Goal: Transaction & Acquisition: Purchase product/service

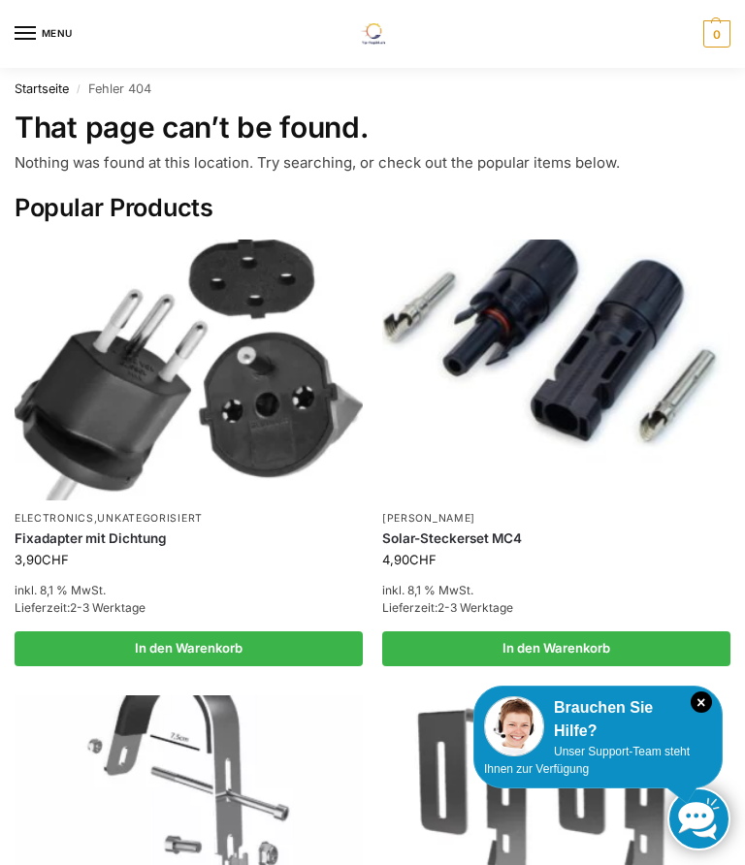
click at [58, 89] on link "Startseite" at bounding box center [42, 88] width 54 height 15
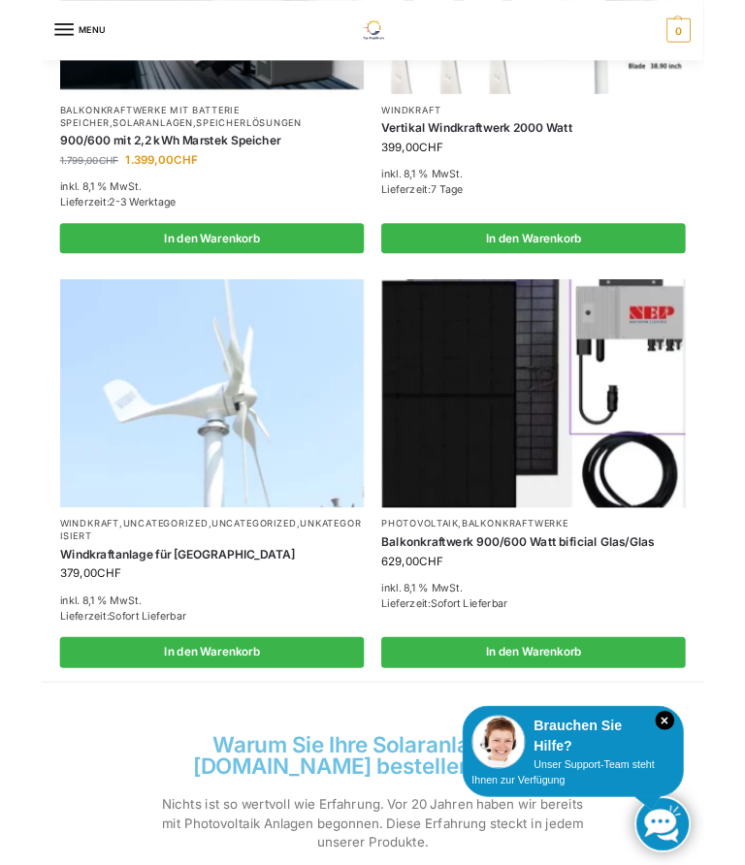
scroll to position [1633, 0]
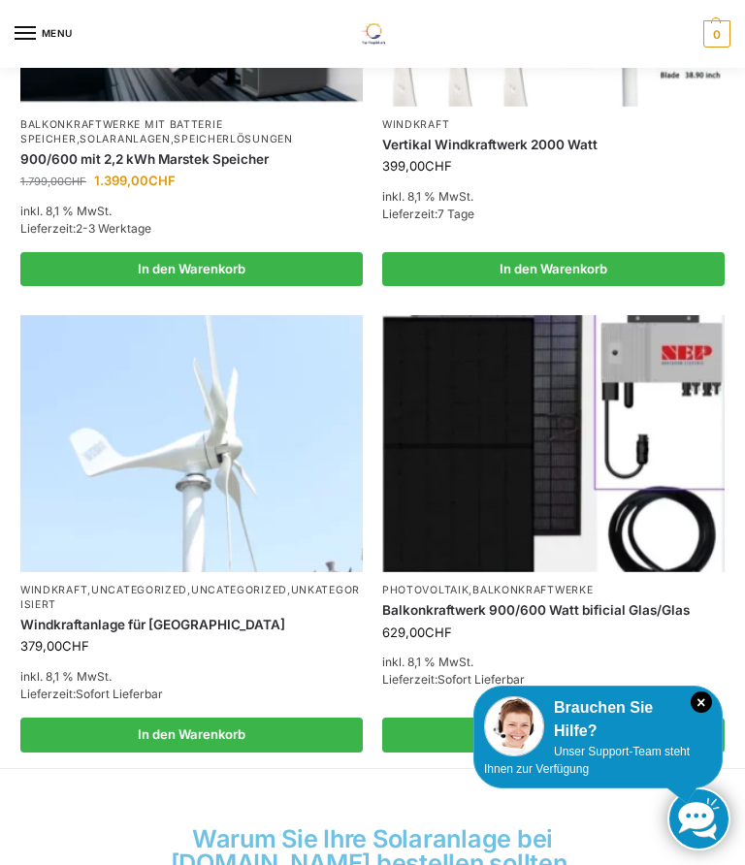
click at [665, 344] on img at bounding box center [553, 443] width 342 height 257
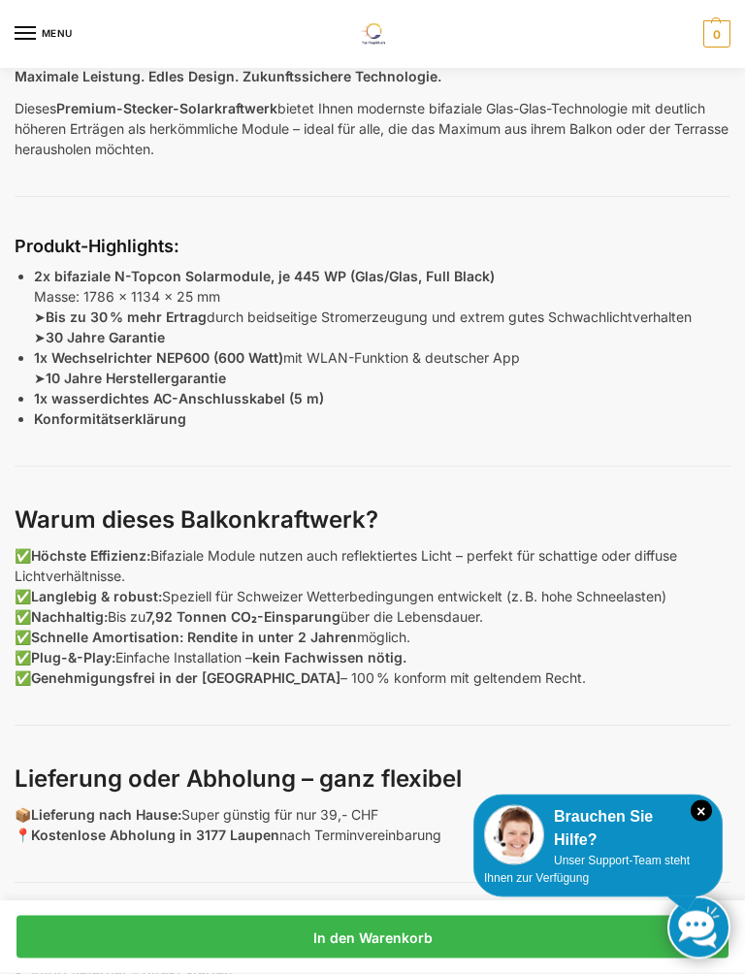
scroll to position [1101, 0]
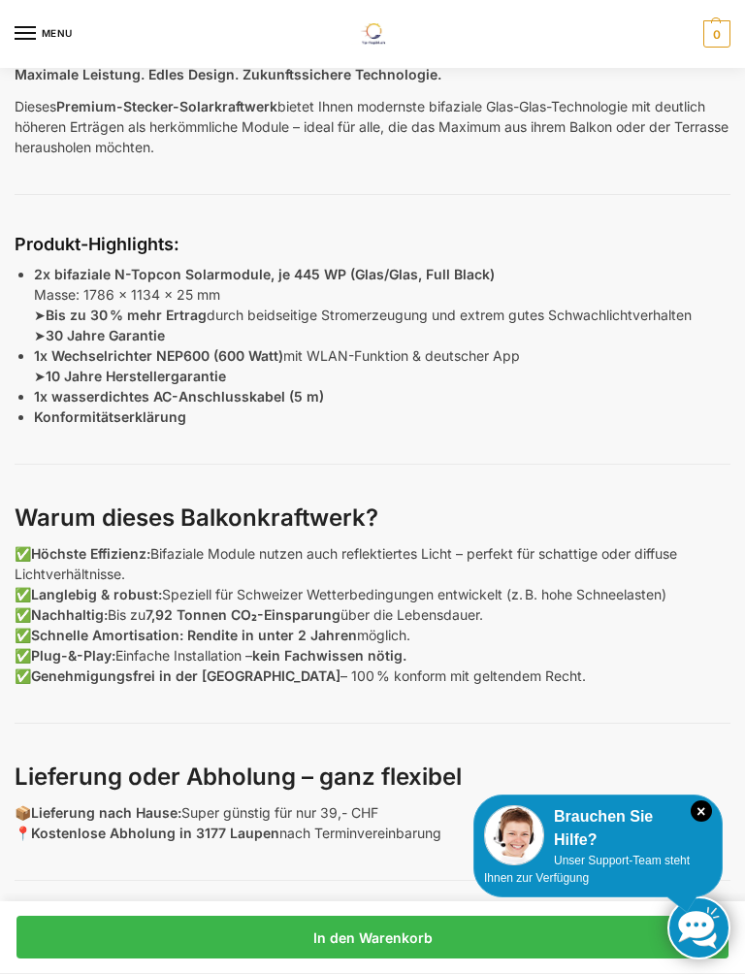
click at [459, 381] on p "1x Wechselrichter NEP600 (600 Watt) mit WLAN-Funktion & deutscher App ➤ 10 Jahr…" at bounding box center [382, 365] width 697 height 41
click at [463, 401] on p "1x wasserdichtes AC-Anschlusskabel (5 m)" at bounding box center [382, 396] width 697 height 20
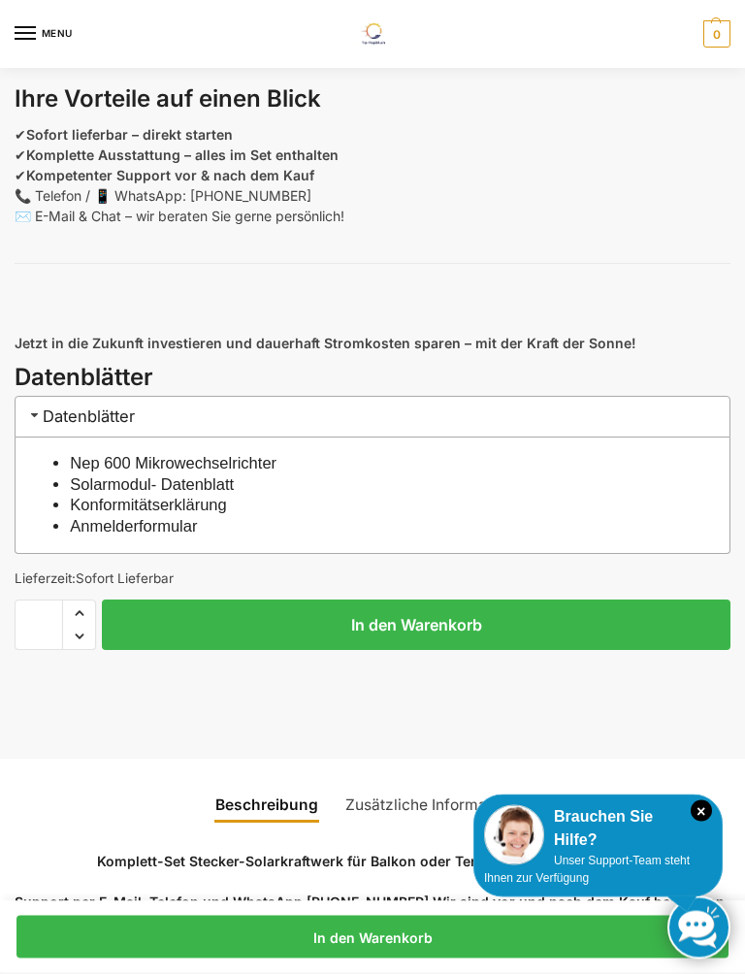
scroll to position [1936, 0]
click at [277, 462] on link "Nep 600 Mikrowechselrichter" at bounding box center [173, 462] width 207 height 17
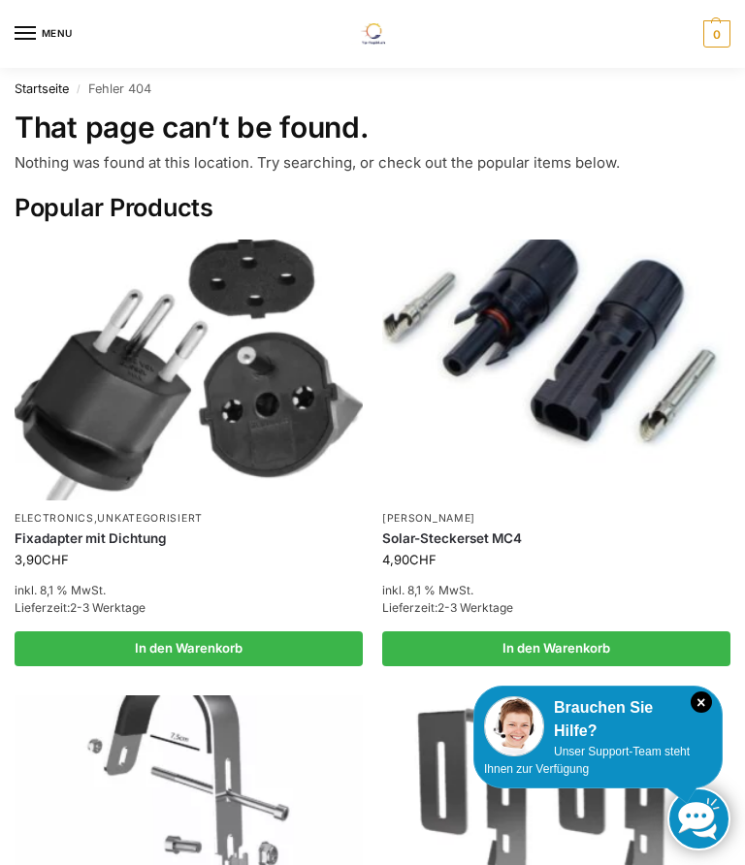
click at [44, 89] on link "Startseite" at bounding box center [42, 88] width 54 height 15
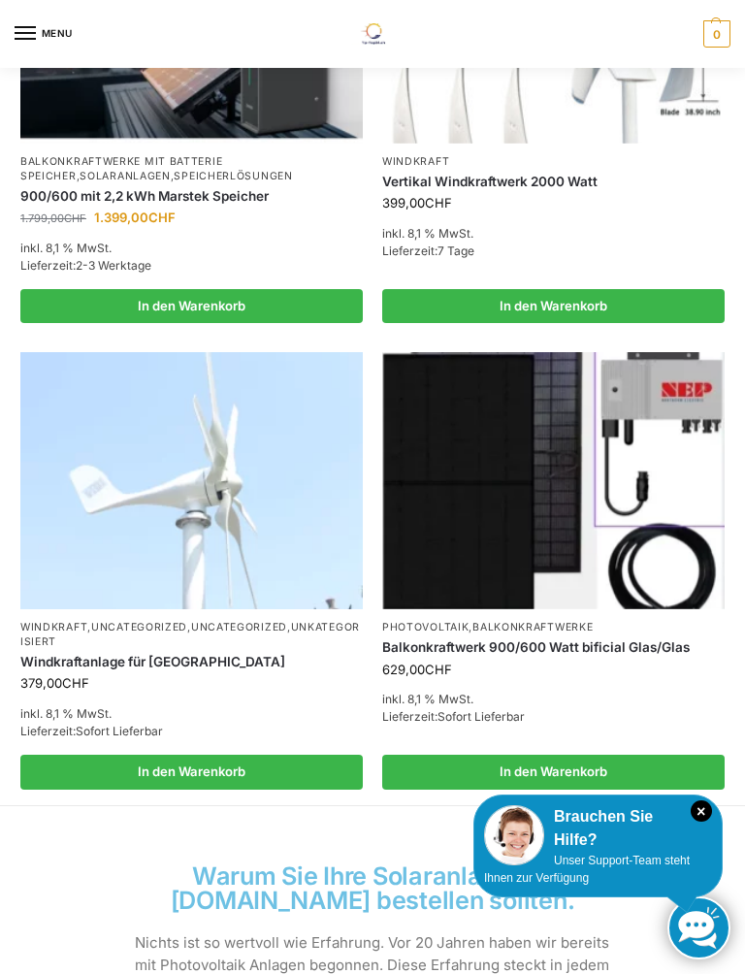
scroll to position [1614, 0]
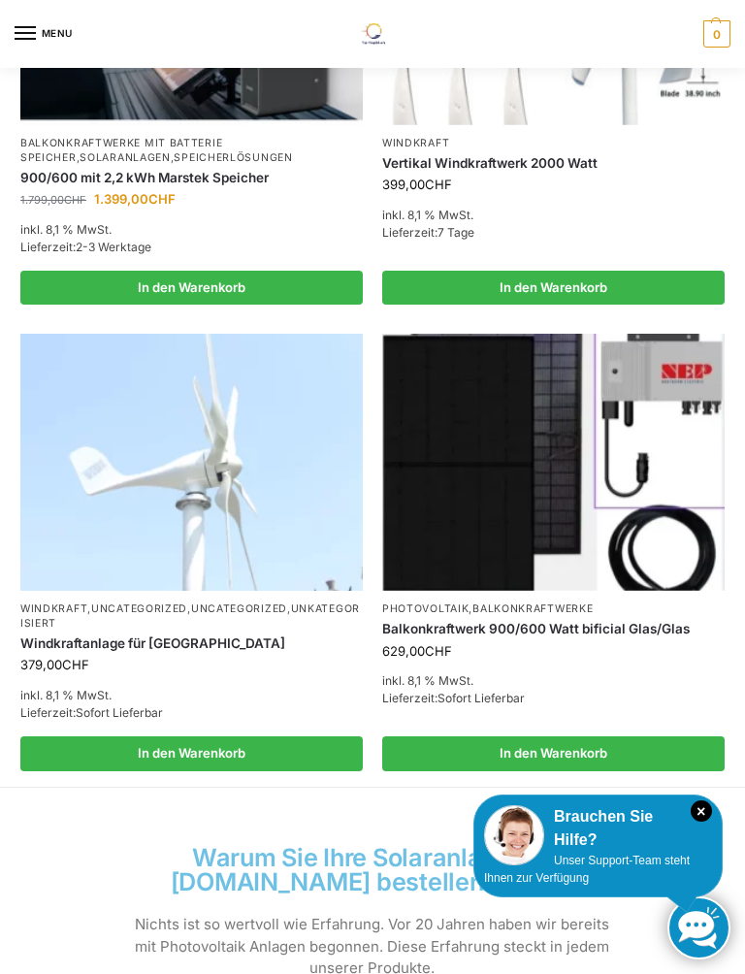
click at [596, 429] on img at bounding box center [553, 462] width 342 height 257
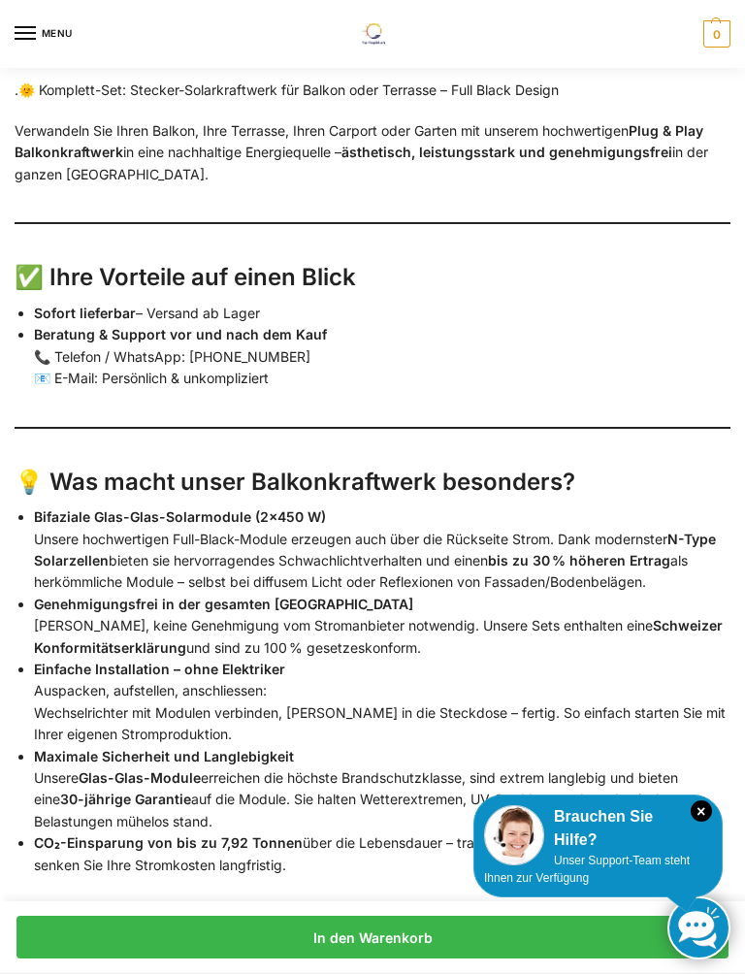
scroll to position [2857, 0]
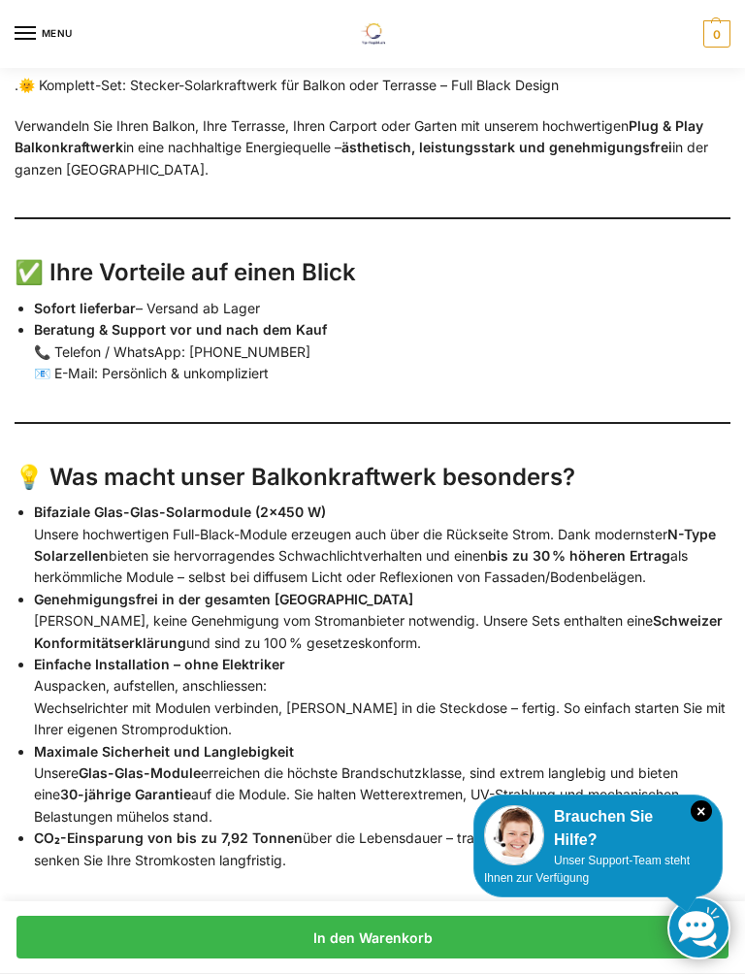
click at [630, 364] on li "Beratung & Support vor und nach dem Kauf 📞 Telefon / WhatsApp: [PHONE_NUMBER] 📧…" at bounding box center [382, 351] width 697 height 65
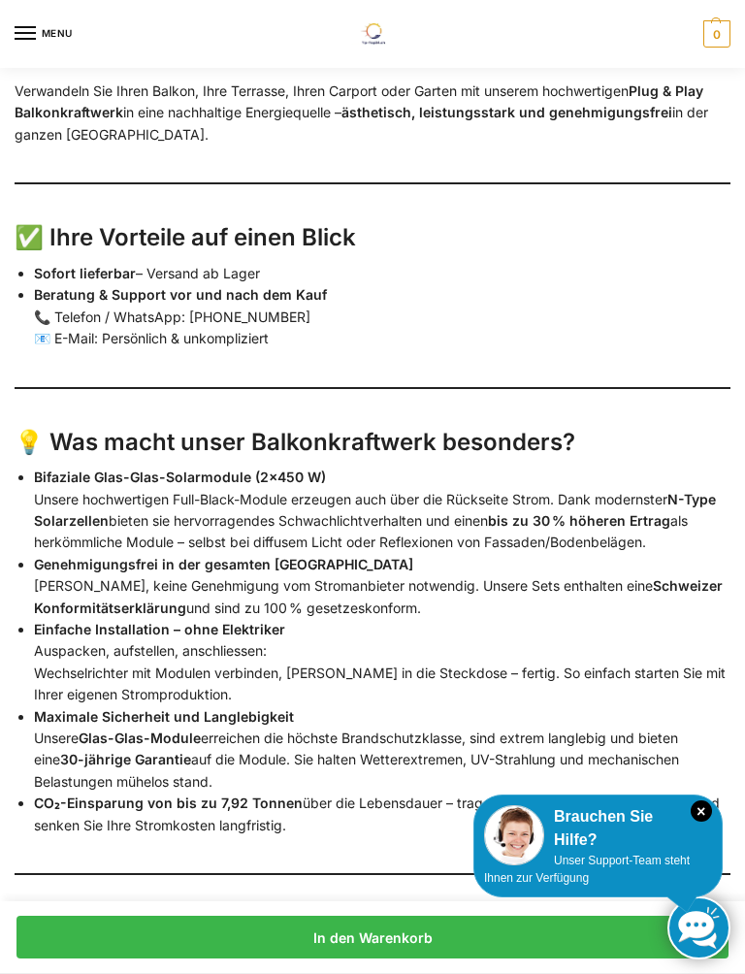
scroll to position [2895, 0]
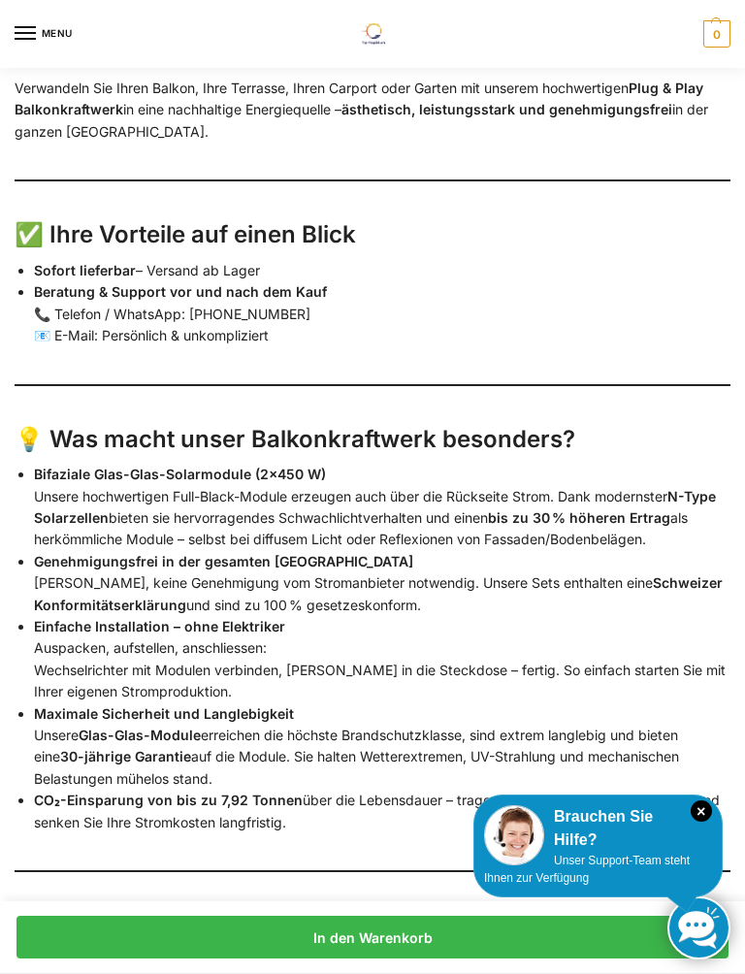
click at [658, 309] on li "Beratung & Support vor und nach dem Kauf 📞 Telefon / WhatsApp: [PHONE_NUMBER] 📧…" at bounding box center [382, 313] width 697 height 65
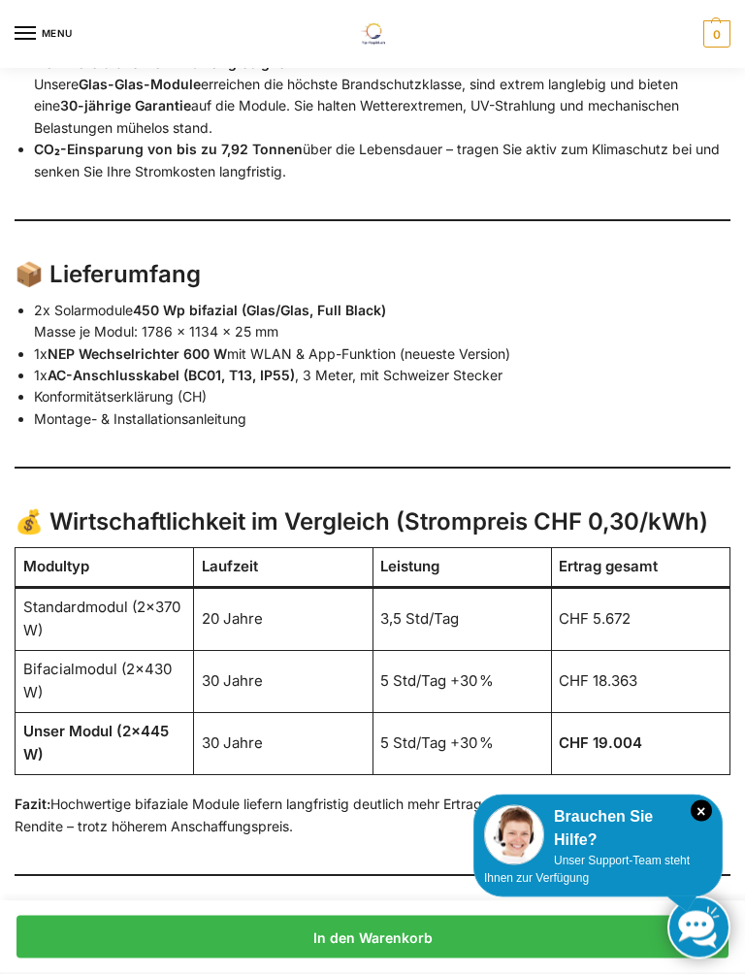
scroll to position [3550, 0]
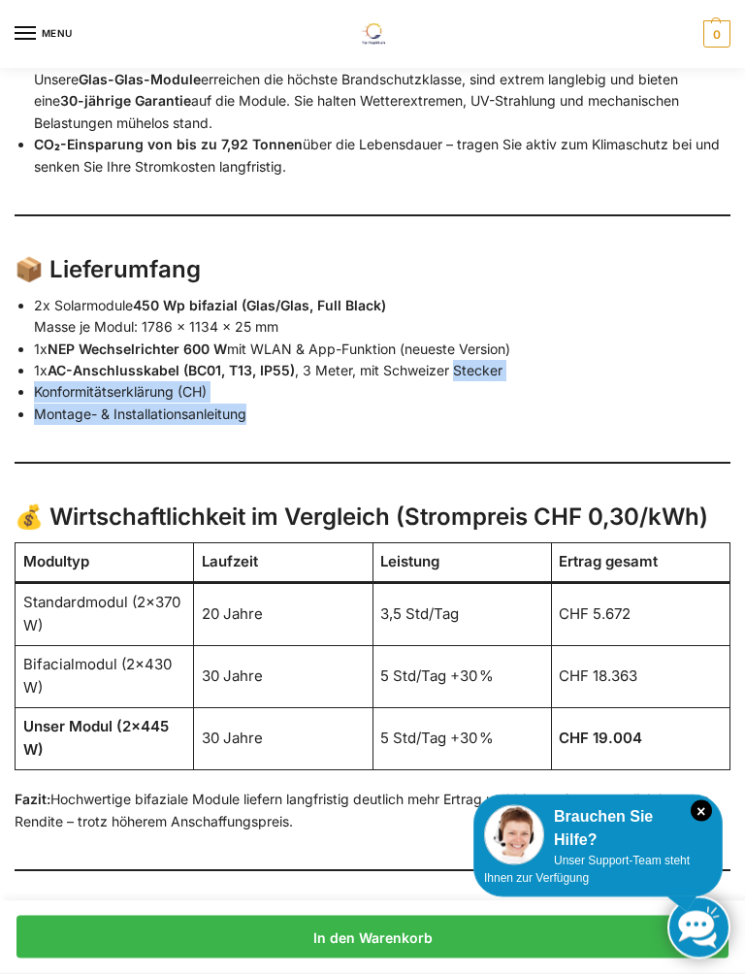
click at [600, 340] on li "1x NEP Wechselrichter 600 W mit WLAN & App-Funktion (neueste Version)" at bounding box center [382, 350] width 697 height 21
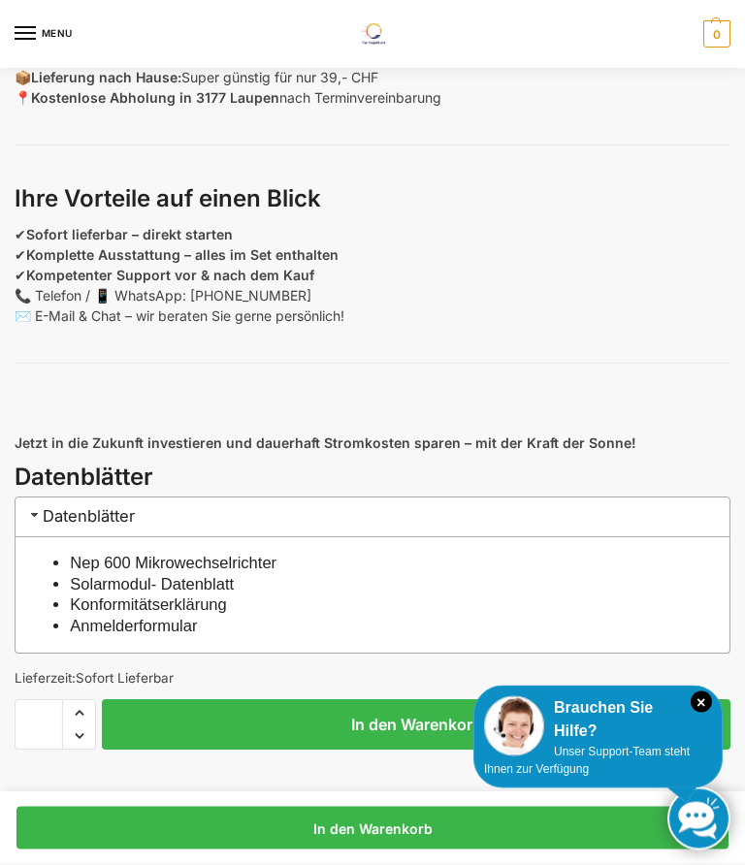
scroll to position [1838, 0]
click at [209, 575] on link "Solarmodul- Datenblatt" at bounding box center [152, 583] width 164 height 17
